Goal: Find specific page/section: Find specific page/section

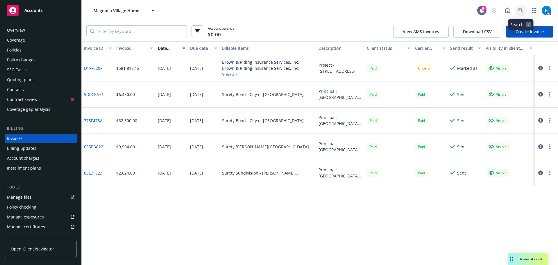
click at [519, 10] on icon at bounding box center [521, 10] width 5 height 5
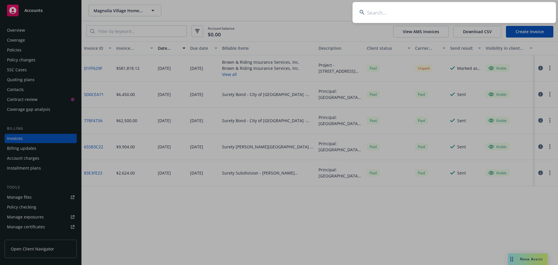
click at [513, 10] on input at bounding box center [455, 12] width 204 height 21
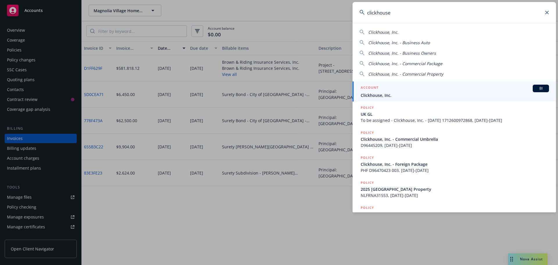
type input "clickhouse"
click at [383, 95] on span "Clickhouse, Inc." at bounding box center [455, 95] width 188 height 6
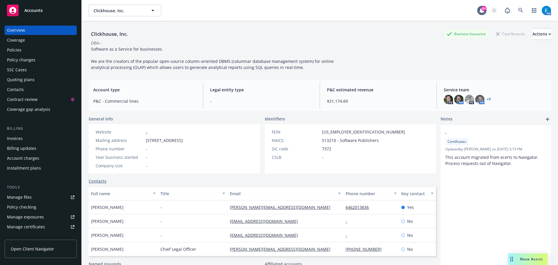
click at [13, 50] on div "Policies" at bounding box center [14, 49] width 15 height 9
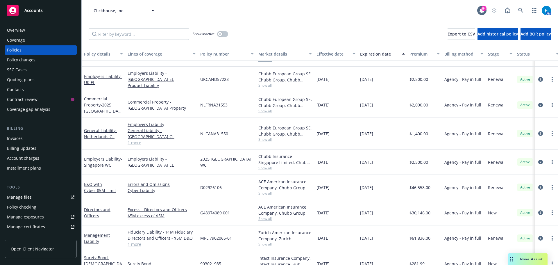
scroll to position [145, 0]
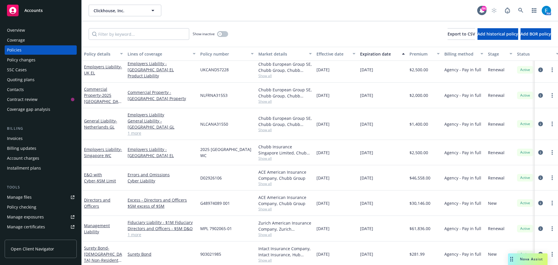
click at [20, 29] on div "Overview" at bounding box center [16, 30] width 18 height 9
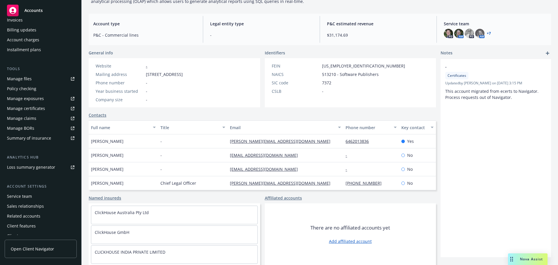
scroll to position [119, 0]
click at [28, 195] on div "Service team" at bounding box center [19, 195] width 25 height 9
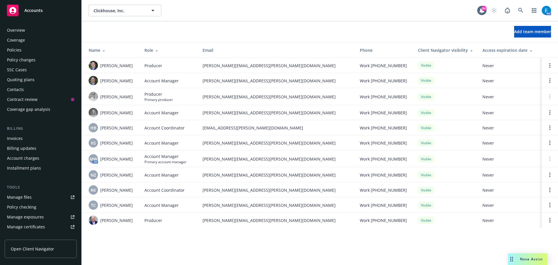
click at [16, 138] on div "Invoices" at bounding box center [15, 138] width 16 height 9
